Goal: Task Accomplishment & Management: Use online tool/utility

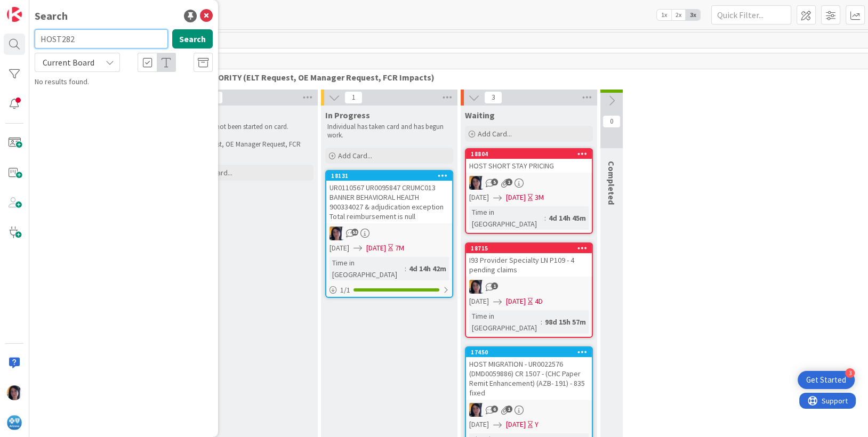
click at [87, 42] on input "HOST282" at bounding box center [101, 38] width 133 height 19
type input "HOST252"
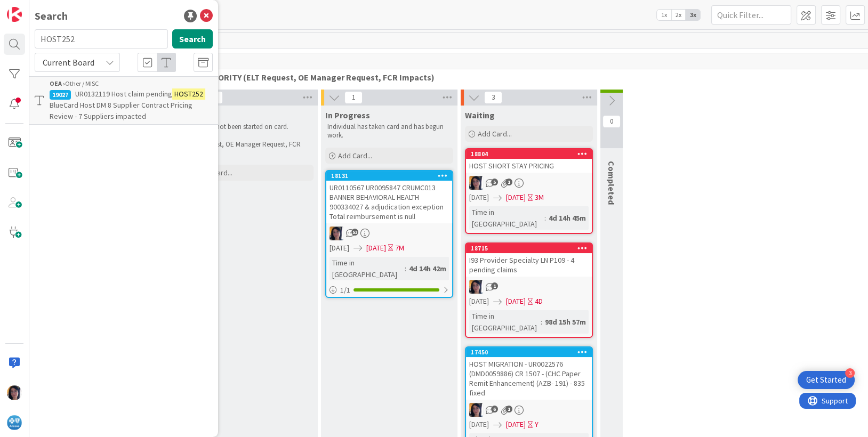
click at [119, 93] on span "UR0132119 Host claim pending" at bounding box center [123, 94] width 97 height 10
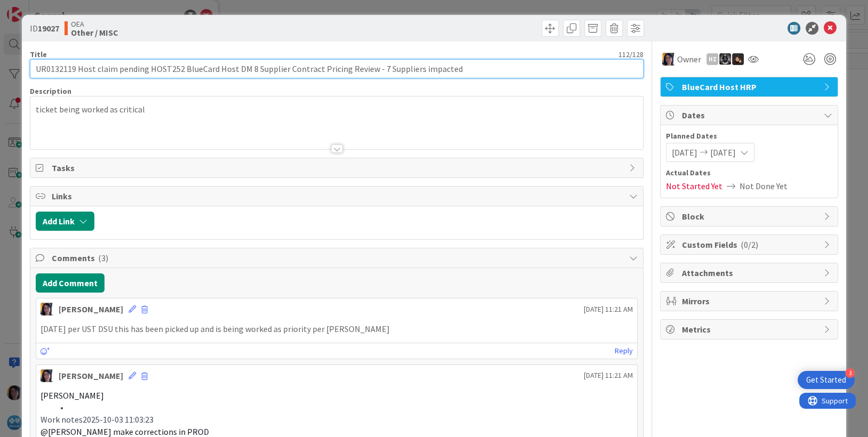
click at [55, 67] on input "UR0132119 Host claim pending HOST252 BlueCard Host DM 8 Supplier Contract Prici…" at bounding box center [337, 68] width 614 height 19
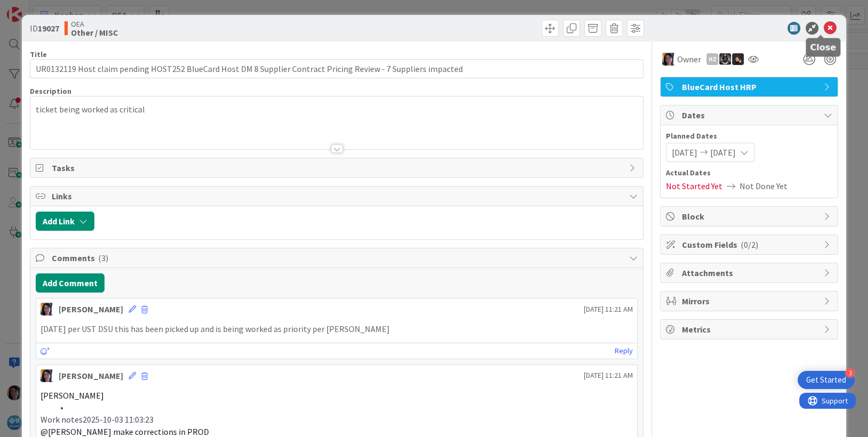
click at [823, 29] on icon at bounding box center [829, 28] width 13 height 13
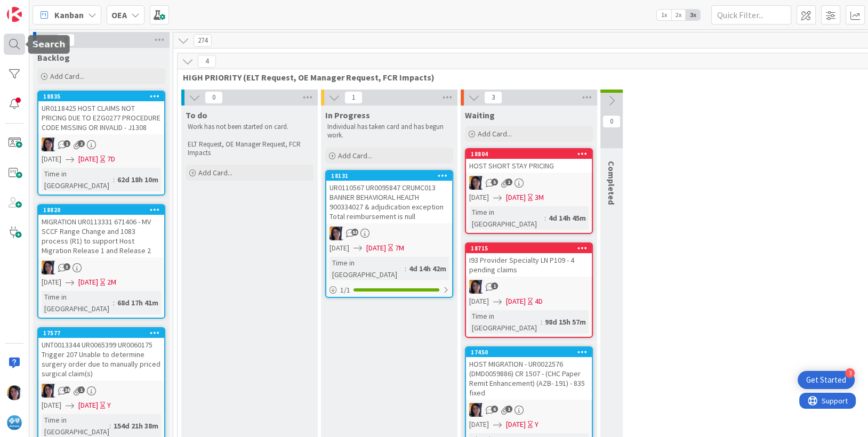
click at [8, 51] on div at bounding box center [14, 44] width 21 height 21
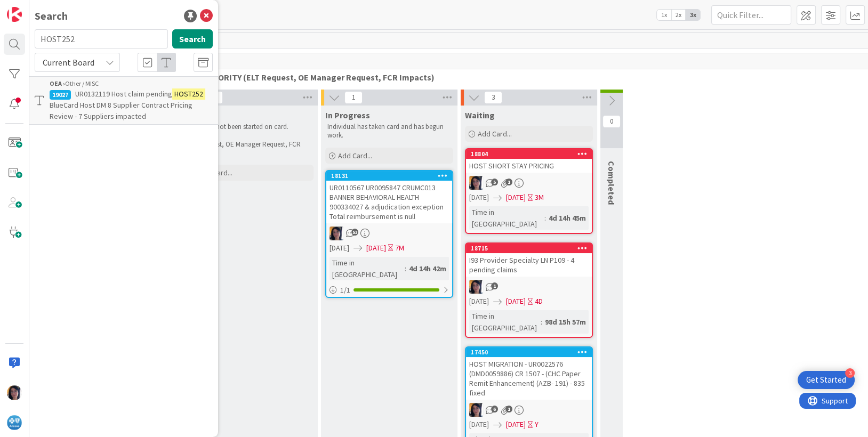
click at [60, 41] on input "HOST252" at bounding box center [101, 38] width 133 height 19
type input "split unit"
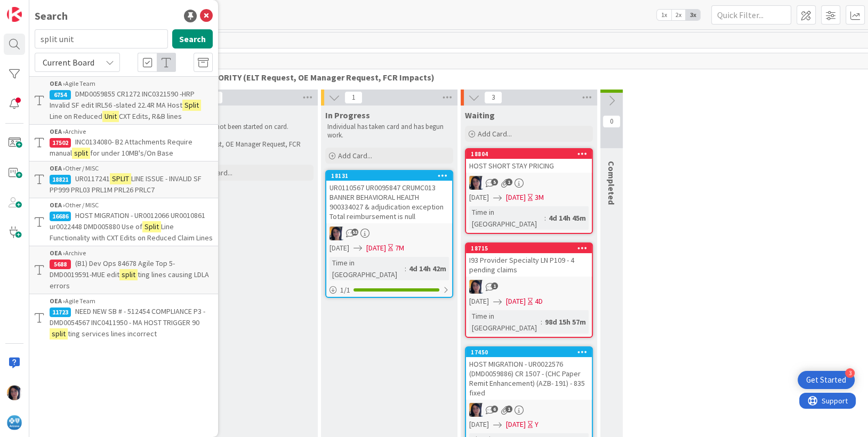
click at [122, 317] on span "NEED NEW SB # - 512454 COMPLIANCE P3 -DMD0054567 INC0411950 - MA HOST TRIGGER 90" at bounding box center [128, 316] width 156 height 21
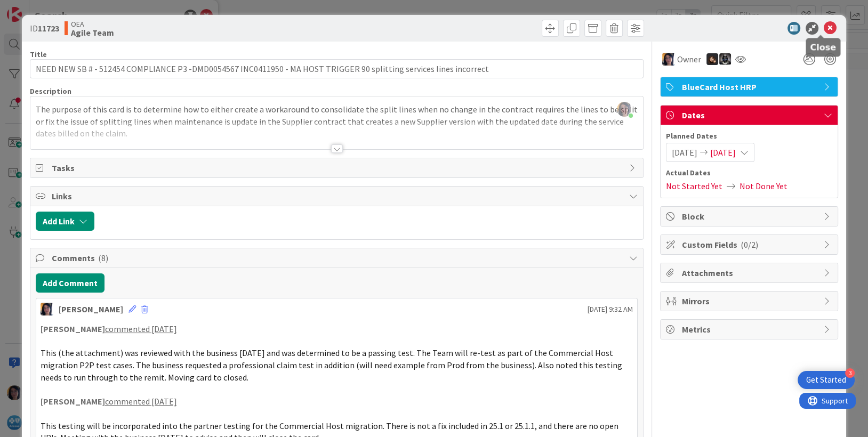
click at [823, 30] on icon at bounding box center [829, 28] width 13 height 13
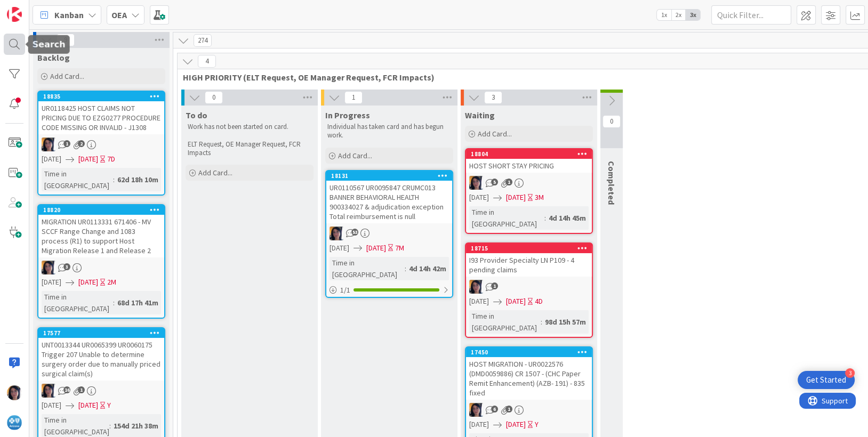
click at [10, 45] on div at bounding box center [14, 44] width 21 height 21
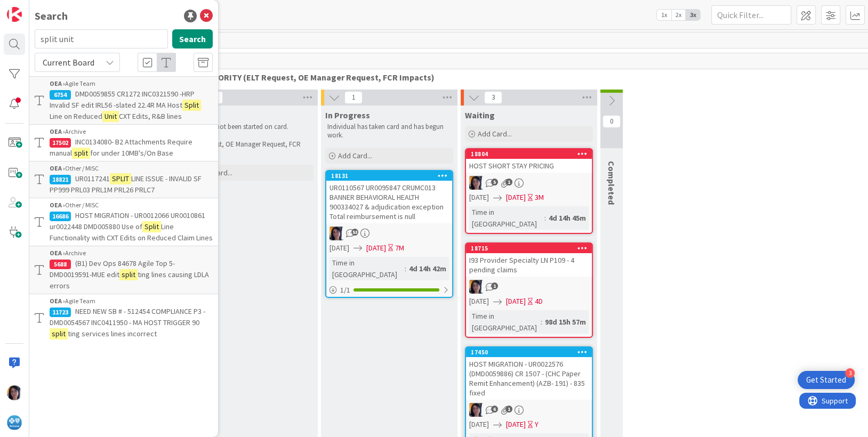
click at [123, 224] on span "HOST MIGRATION - UR0012066 UR0010861 ur0022448 DMD005880 Use of" at bounding box center [128, 221] width 156 height 21
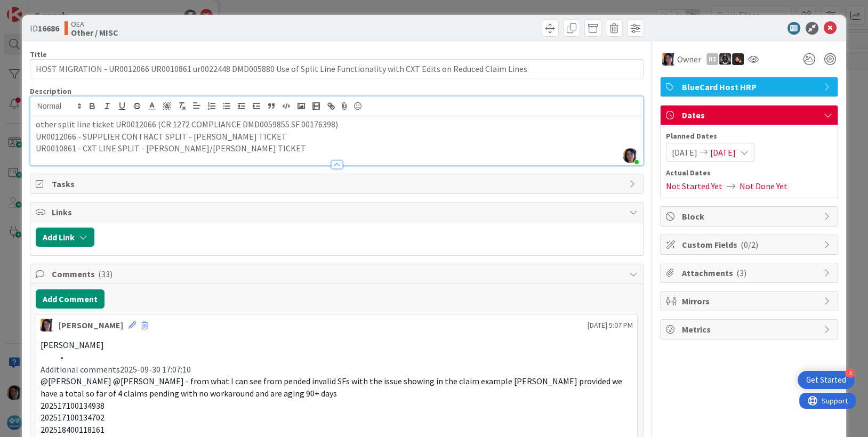
drag, startPoint x: 231, startPoint y: 116, endPoint x: 241, endPoint y: 124, distance: 12.9
click at [231, 117] on div "other split line ticket UR0012066 (CR 1272 COMPLIANCE DMD0059855 SF 00176398) U…" at bounding box center [336, 140] width 613 height 49
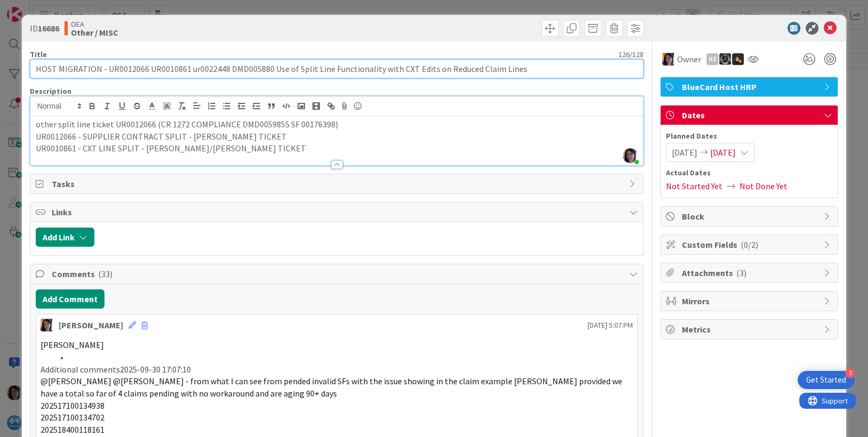
click at [130, 70] on input "HOST MIGRATION - UR0012066 UR0010861 ur0022448 DMD005880 Use of Split Line Func…" at bounding box center [337, 68] width 614 height 19
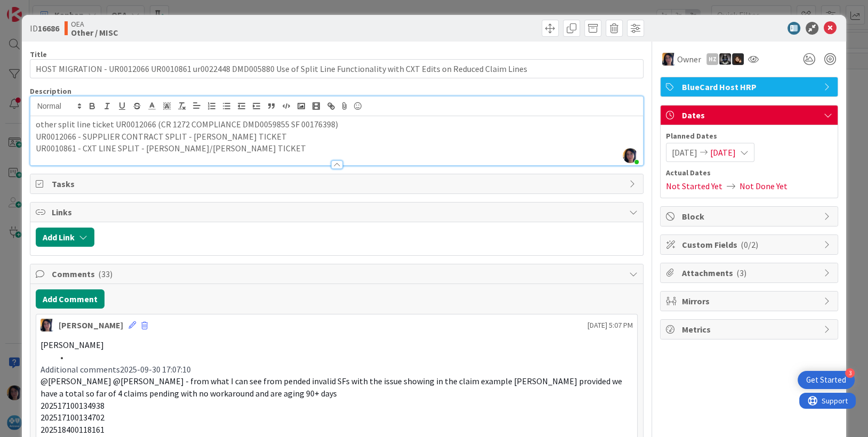
click at [381, 34] on div at bounding box center [492, 28] width 304 height 17
click at [823, 27] on icon at bounding box center [829, 28] width 13 height 13
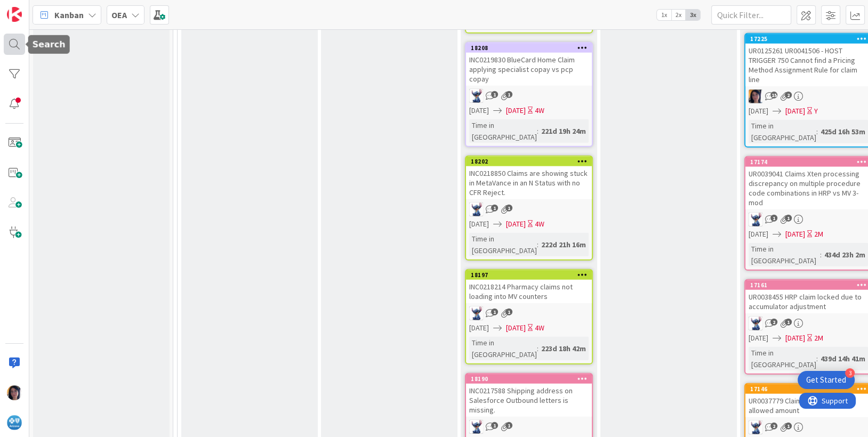
drag, startPoint x: 6, startPoint y: 46, endPoint x: 35, endPoint y: 36, distance: 30.2
click at [7, 47] on div at bounding box center [14, 44] width 21 height 21
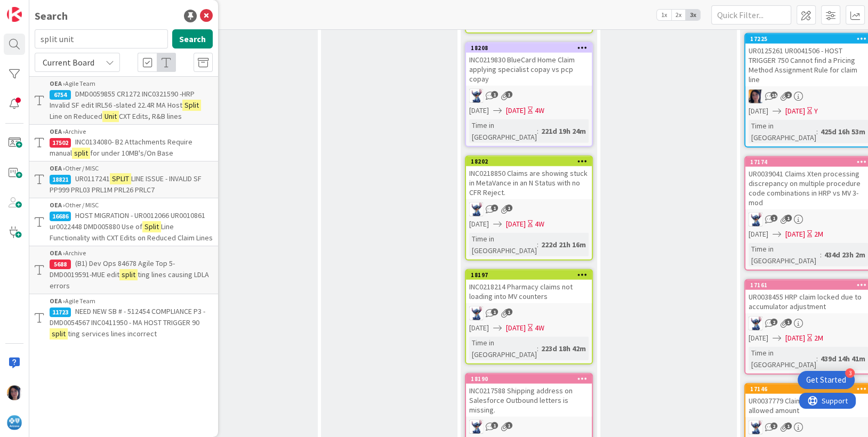
drag, startPoint x: 95, startPoint y: 36, endPoint x: 35, endPoint y: 41, distance: 60.9
click at [34, 39] on div "split unit Search" at bounding box center [123, 40] width 191 height 23
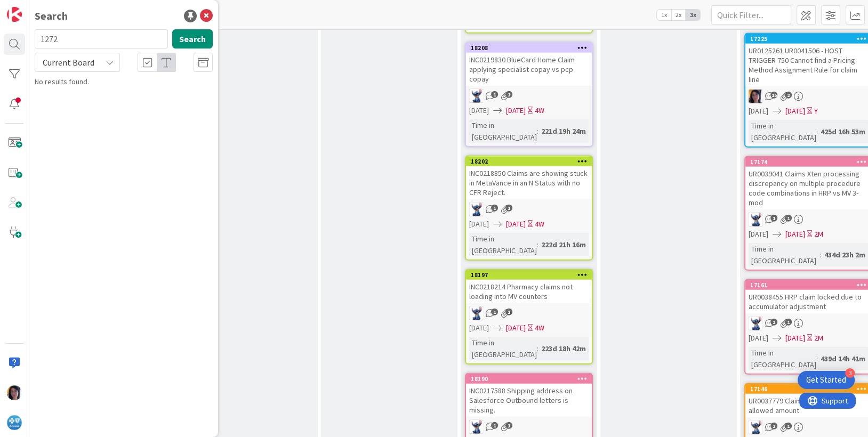
click at [65, 66] on span "Current Board" at bounding box center [69, 62] width 52 height 11
click at [68, 102] on span "All Boards" at bounding box center [96, 107] width 111 height 16
click at [199, 63] on icon at bounding box center [203, 63] width 11 height 11
click at [38, 40] on input "1272" at bounding box center [101, 38] width 133 height 19
type input "cr1272"
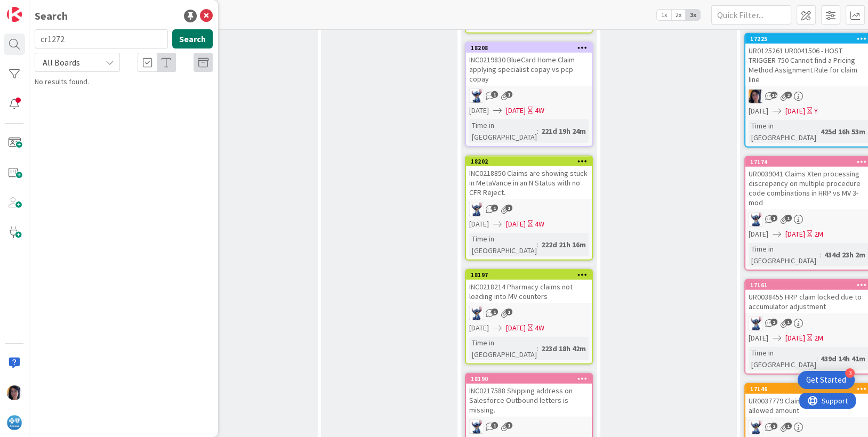
click at [193, 36] on button "Search" at bounding box center [192, 38] width 41 height 19
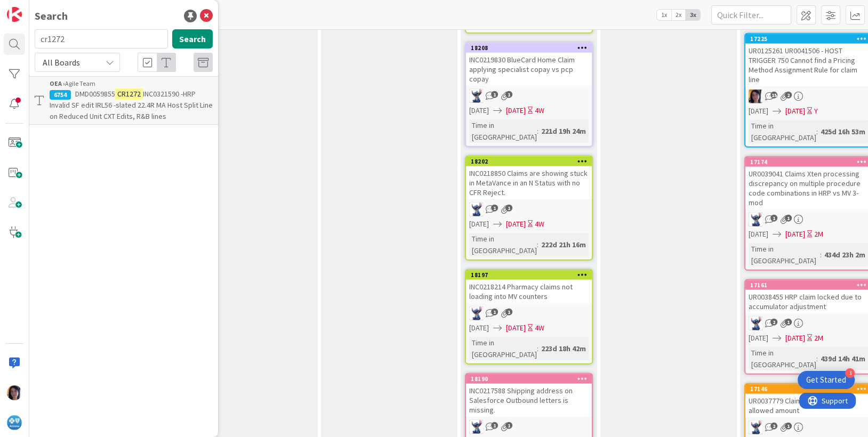
click at [139, 94] on mark "CR1272" at bounding box center [129, 93] width 28 height 11
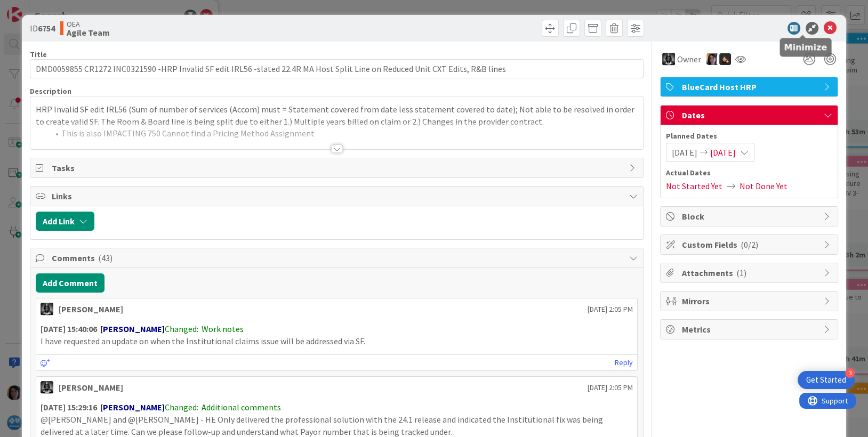
click at [823, 27] on icon at bounding box center [829, 28] width 13 height 13
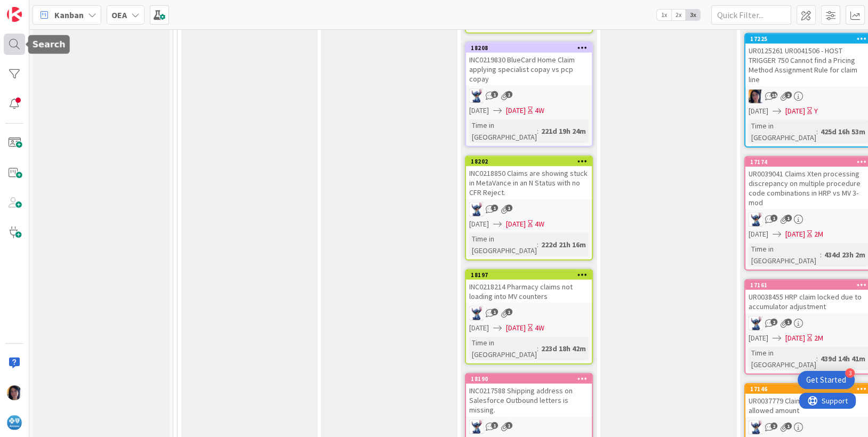
click at [14, 41] on div at bounding box center [14, 44] width 21 height 21
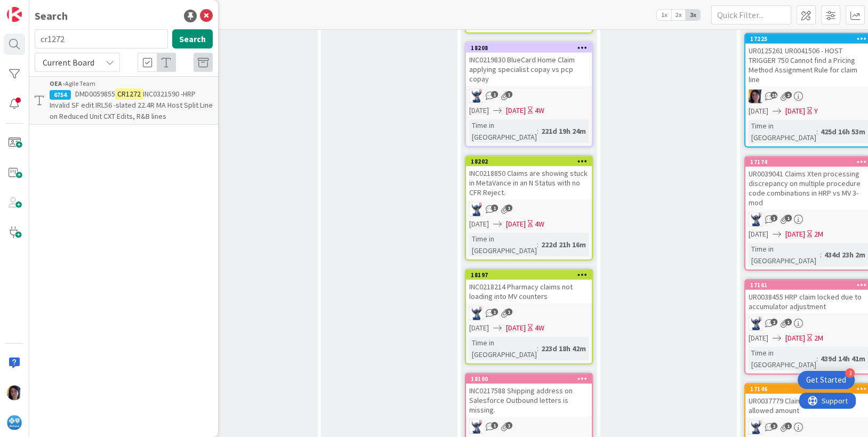
click at [64, 42] on input "cr1272" at bounding box center [101, 38] width 133 height 19
drag, startPoint x: 70, startPoint y: 37, endPoint x: 41, endPoint y: 38, distance: 28.8
click at [41, 38] on input "cr1272" at bounding box center [101, 38] width 133 height 19
click at [139, 108] on span "INC0321590 -HRP Invalid SF edit IRL56 -slated 22.4R MA Host Split Line on Reduc…" at bounding box center [131, 105] width 163 height 32
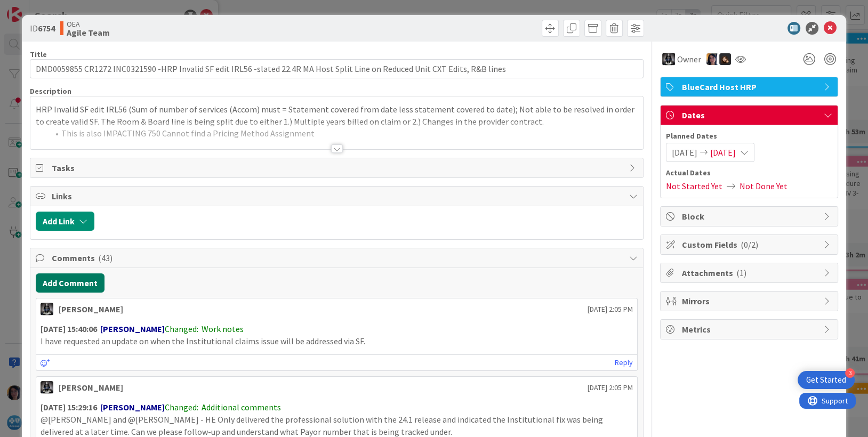
click at [62, 282] on button "Add Comment" at bounding box center [70, 282] width 69 height 19
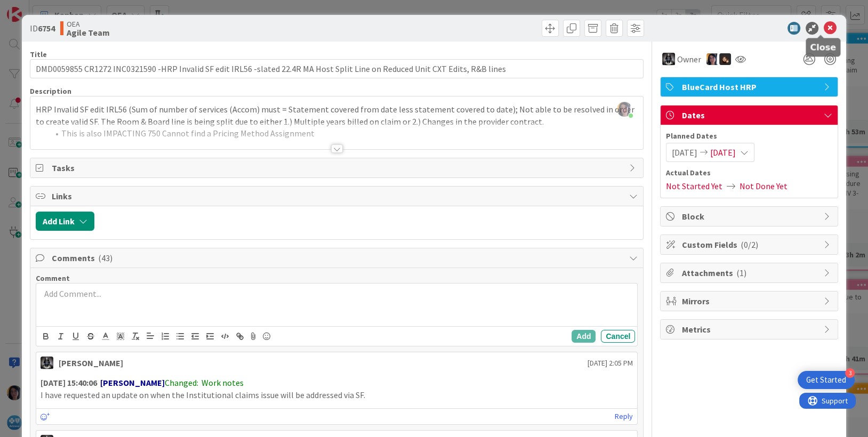
drag, startPoint x: 822, startPoint y: 23, endPoint x: 863, endPoint y: 80, distance: 70.4
click at [823, 23] on icon at bounding box center [829, 28] width 13 height 13
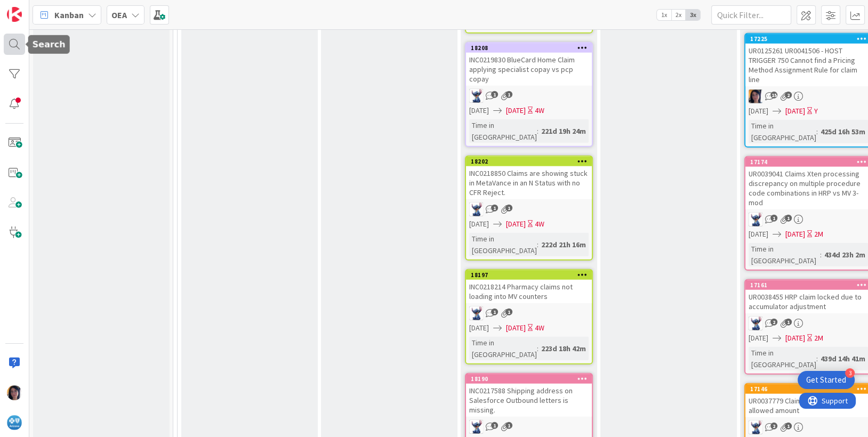
click at [15, 41] on div at bounding box center [14, 44] width 21 height 21
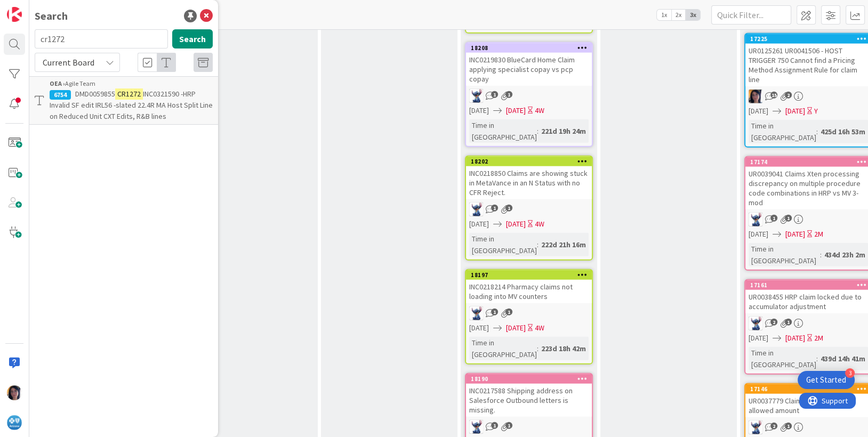
drag, startPoint x: 70, startPoint y: 38, endPoint x: 37, endPoint y: 38, distance: 33.6
click at [37, 38] on input "cr1272" at bounding box center [101, 38] width 133 height 19
type input "UR0132119"
click at [95, 103] on span "Host claim pending HOST252 BlueCard Host DM 8 Supplier Contract Pricing Review …" at bounding box center [128, 105] width 156 height 32
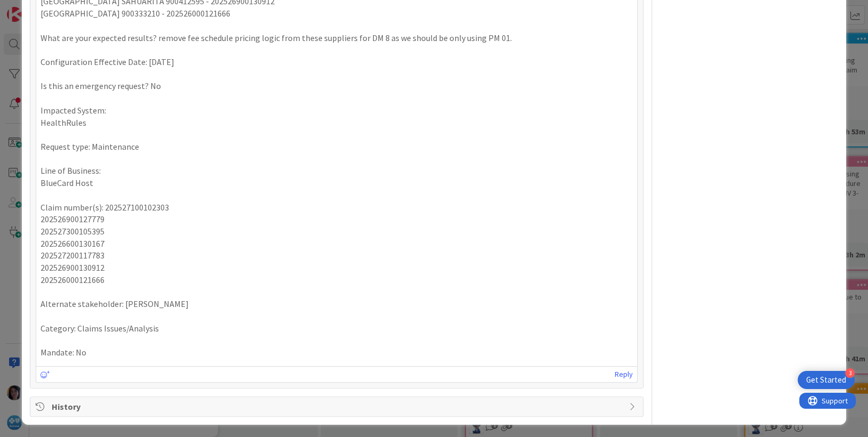
scroll to position [595, 0]
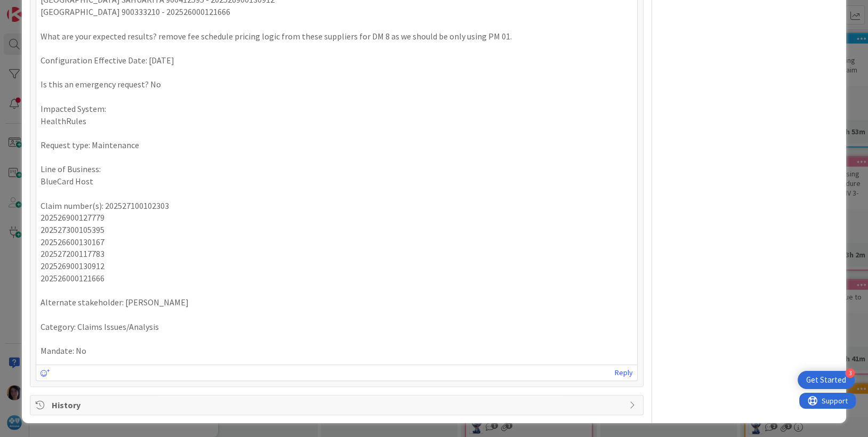
click at [64, 238] on p "202526600130167" at bounding box center [337, 242] width 593 height 12
copy p "202526600130167"
